Goal: Task Accomplishment & Management: Use online tool/utility

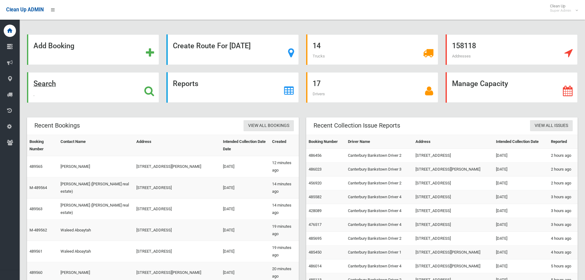
click at [114, 90] on div "Search" at bounding box center [93, 87] width 132 height 30
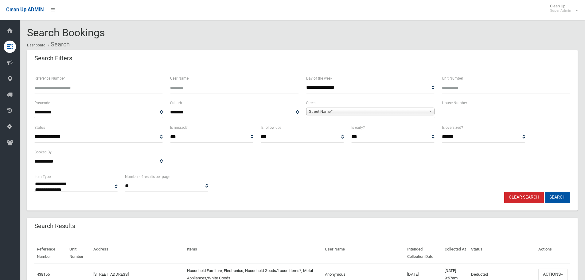
select select
click at [477, 117] on input "text" at bounding box center [506, 112] width 128 height 11
type input "**"
click at [425, 112] on span "Street Name*" at bounding box center [367, 111] width 117 height 7
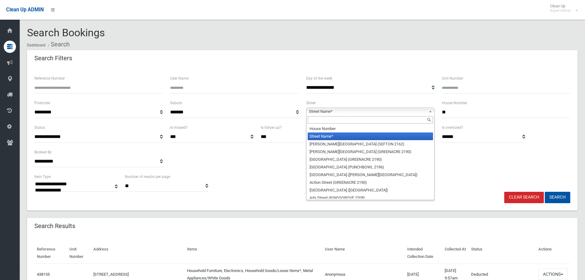
click at [390, 119] on div at bounding box center [370, 120] width 128 height 10
click at [390, 119] on input "text" at bounding box center [370, 119] width 125 height 7
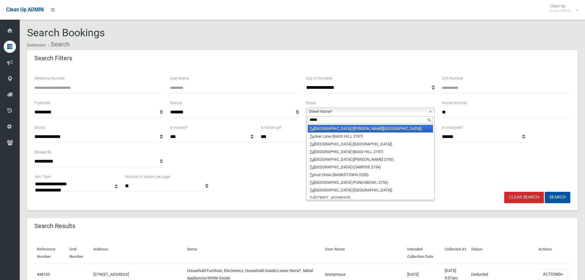
type input "******"
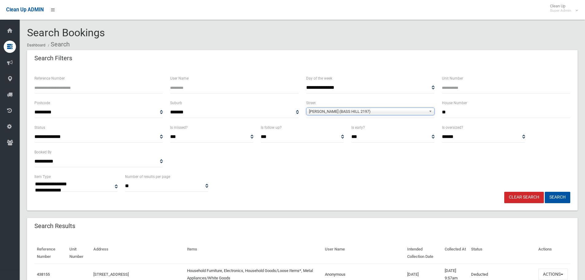
drag, startPoint x: 357, startPoint y: 106, endPoint x: 354, endPoint y: 111, distance: 6.0
click at [355, 108] on div "**********" at bounding box center [370, 108] width 128 height 19
click at [354, 111] on span "[PERSON_NAME] (BASS HILL 2197)" at bounding box center [367, 111] width 117 height 7
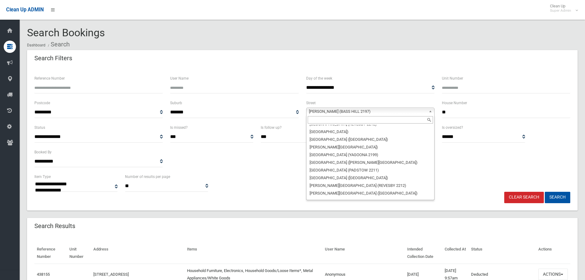
click at [349, 117] on input "text" at bounding box center [370, 119] width 125 height 7
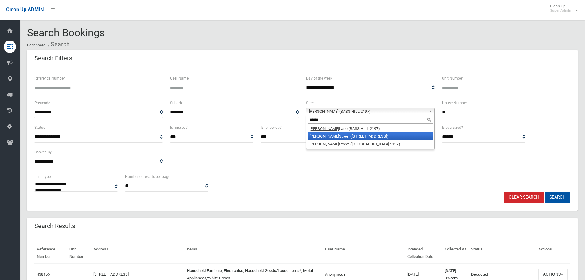
type input "******"
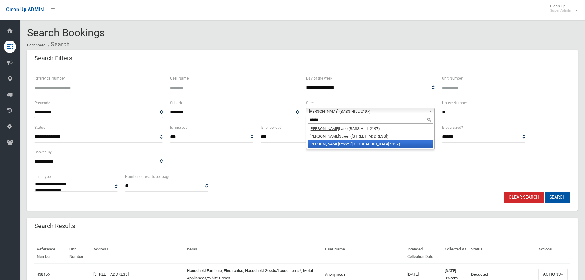
click at [342, 142] on li "[PERSON_NAME][GEOGRAPHIC_DATA] ([GEOGRAPHIC_DATA] 2197)" at bounding box center [370, 144] width 125 height 8
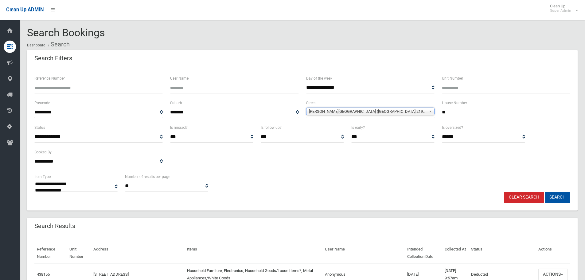
click at [545, 192] on button "Search" at bounding box center [557, 197] width 25 height 11
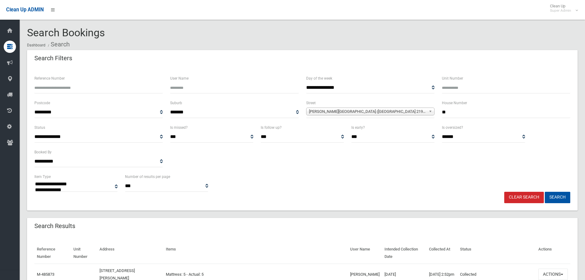
select select
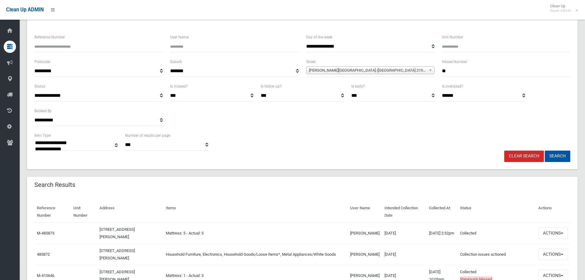
scroll to position [92, 0]
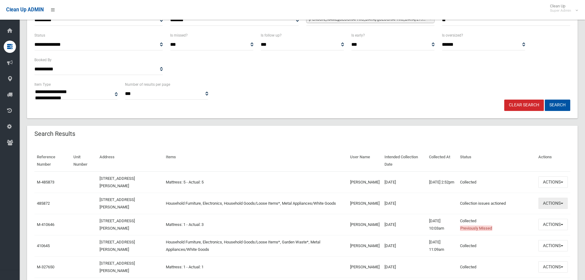
click at [561, 201] on button "Actions" at bounding box center [552, 202] width 29 height 11
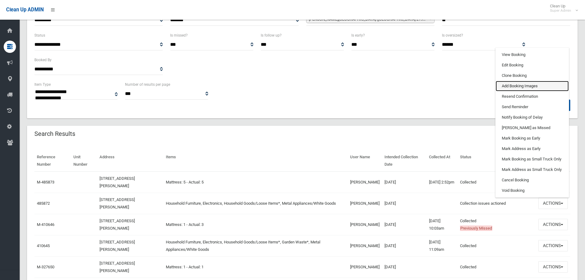
click at [528, 87] on link "Add Booking Images" at bounding box center [532, 86] width 73 height 10
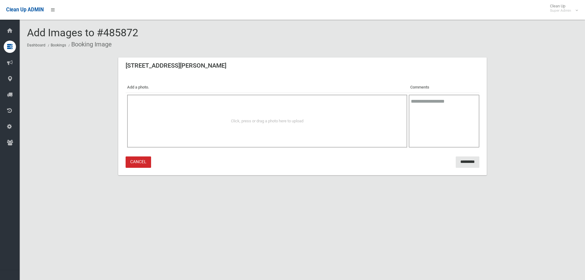
click at [323, 104] on div "Click, press or drag a photo here to upload" at bounding box center [267, 121] width 280 height 53
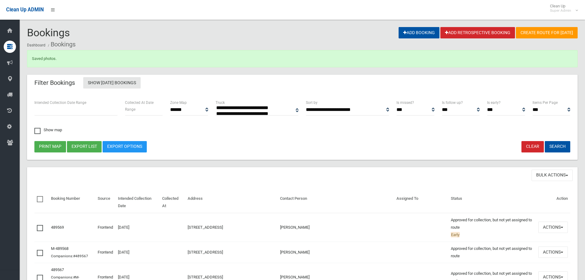
select select
